Goal: Complete application form: Complete application form

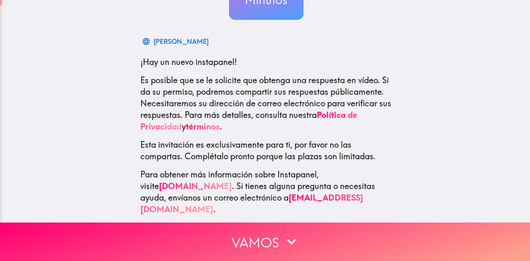
scroll to position [108, 0]
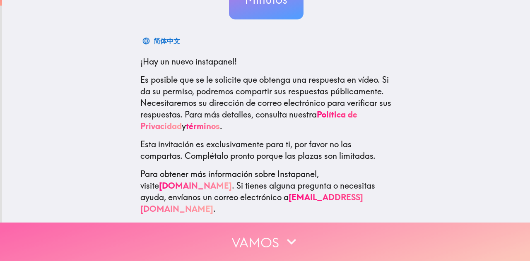
click at [254, 245] on font "Vamos" at bounding box center [255, 243] width 48 height 17
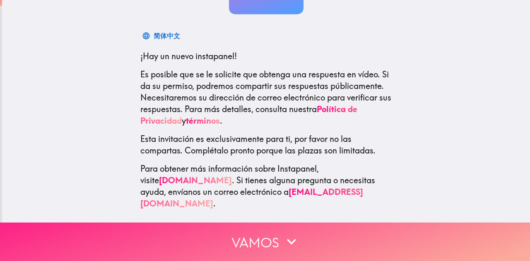
scroll to position [0, 0]
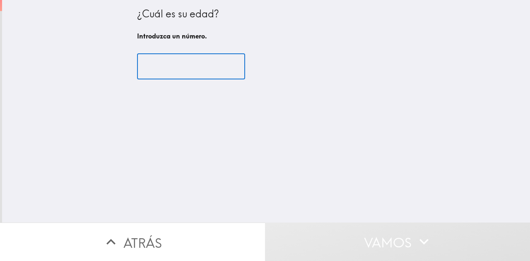
click at [171, 72] on input "number" at bounding box center [191, 67] width 108 height 26
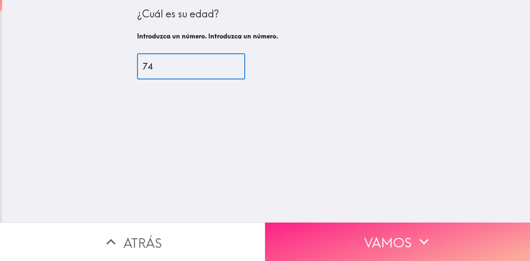
type input "74"
click at [387, 235] on font "Vamos" at bounding box center [388, 243] width 48 height 17
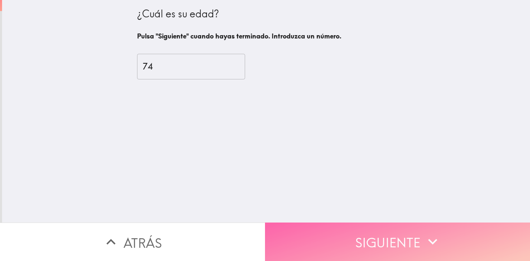
click at [379, 252] on button "Siguiente" at bounding box center [397, 242] width 265 height 38
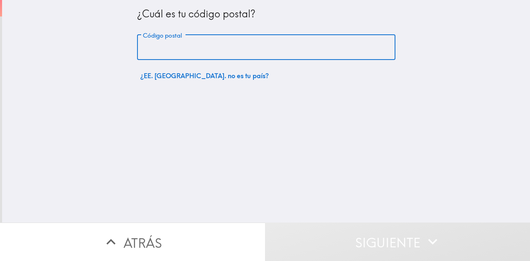
click at [240, 49] on input "Código postal" at bounding box center [266, 48] width 258 height 26
type input "33614"
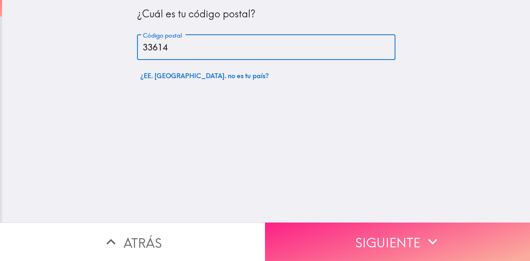
click at [402, 244] on font "Siguiente" at bounding box center [387, 243] width 65 height 17
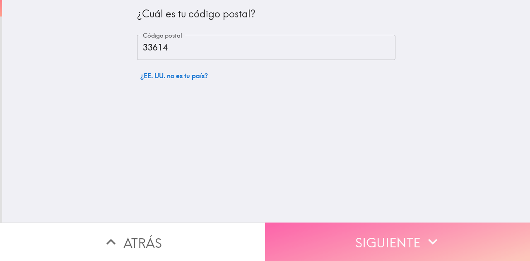
click at [393, 245] on font "Siguiente" at bounding box center [387, 243] width 65 height 17
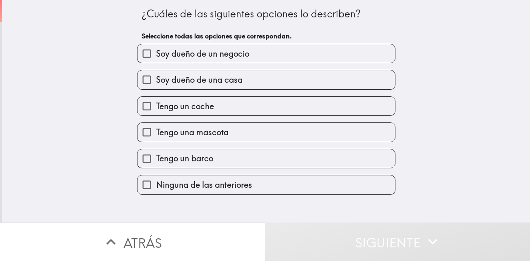
click at [231, 89] on label "Soy dueño de una casa" at bounding box center [265, 79] width 257 height 19
click at [156, 89] on input "Soy dueño de una casa" at bounding box center [146, 79] width 19 height 19
checkbox input "true"
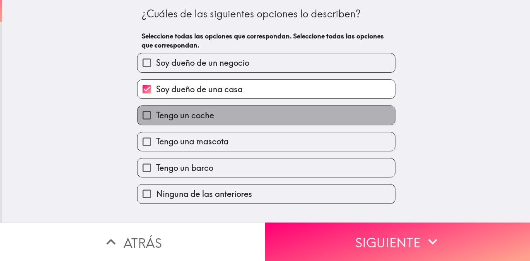
click at [239, 121] on label "Tengo un coche" at bounding box center [265, 115] width 257 height 19
click at [156, 121] on input "Tengo un coche" at bounding box center [146, 115] width 19 height 19
checkbox input "true"
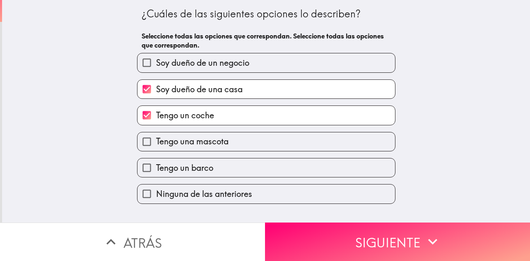
click at [255, 153] on div "Tengo un barco" at bounding box center [262, 165] width 265 height 26
click at [214, 149] on label "Tengo una mascota" at bounding box center [265, 141] width 257 height 19
click at [156, 149] on input "Tengo una mascota" at bounding box center [146, 141] width 19 height 19
checkbox input "true"
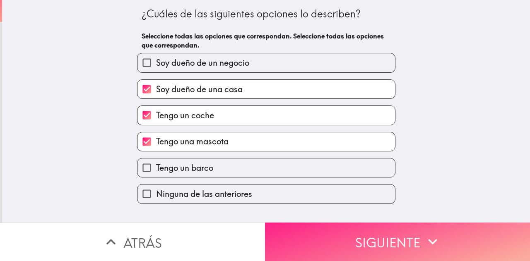
click at [380, 237] on font "Siguiente" at bounding box center [387, 243] width 65 height 17
